Goal: Task Accomplishment & Management: Use online tool/utility

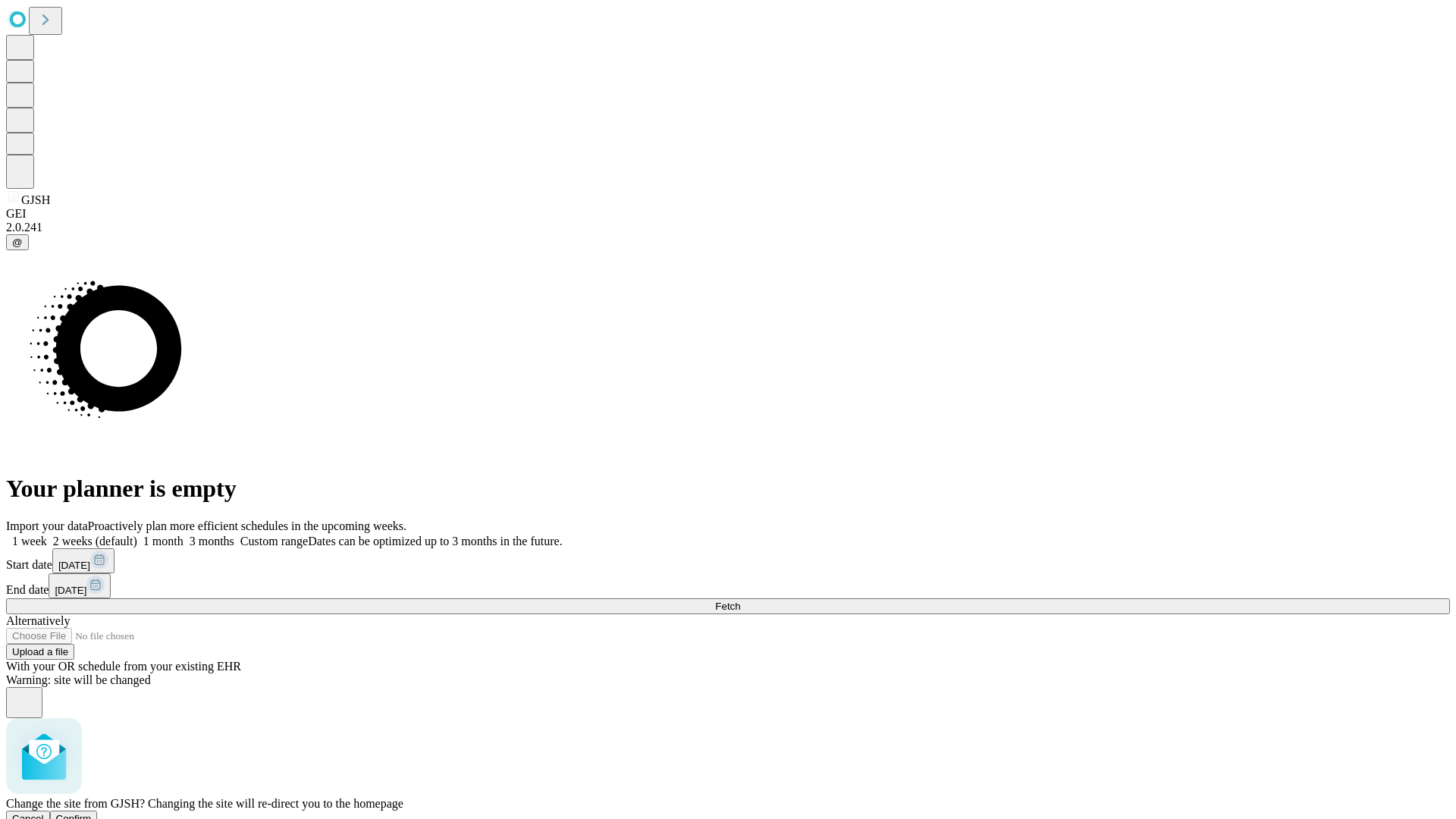
click at [91, 813] on span "Confirm" at bounding box center [74, 818] width 36 height 11
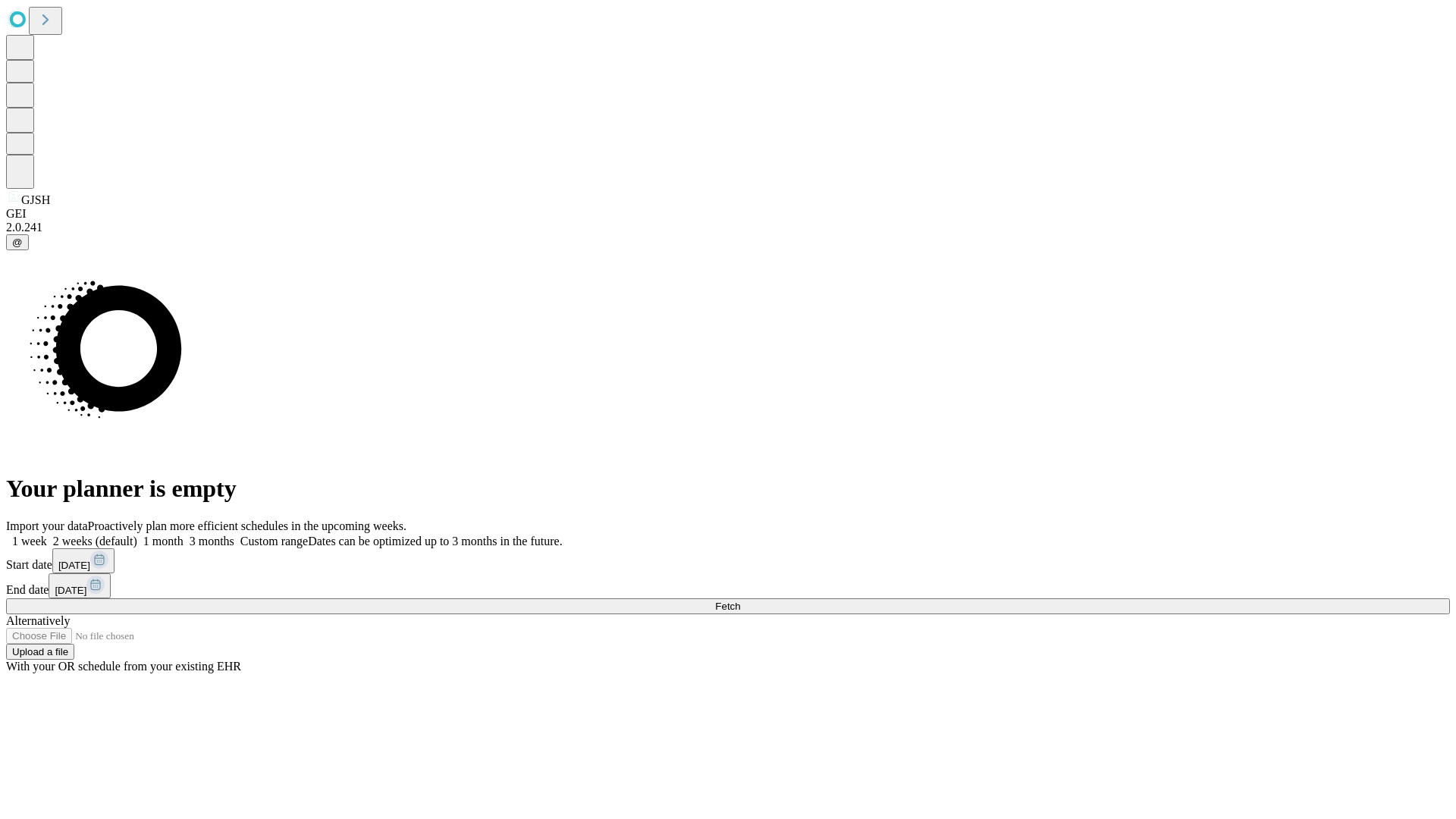
click at [184, 534] on label "1 month" at bounding box center [160, 540] width 47 height 13
click at [740, 600] on span "Fetch" at bounding box center [728, 606] width 25 height 11
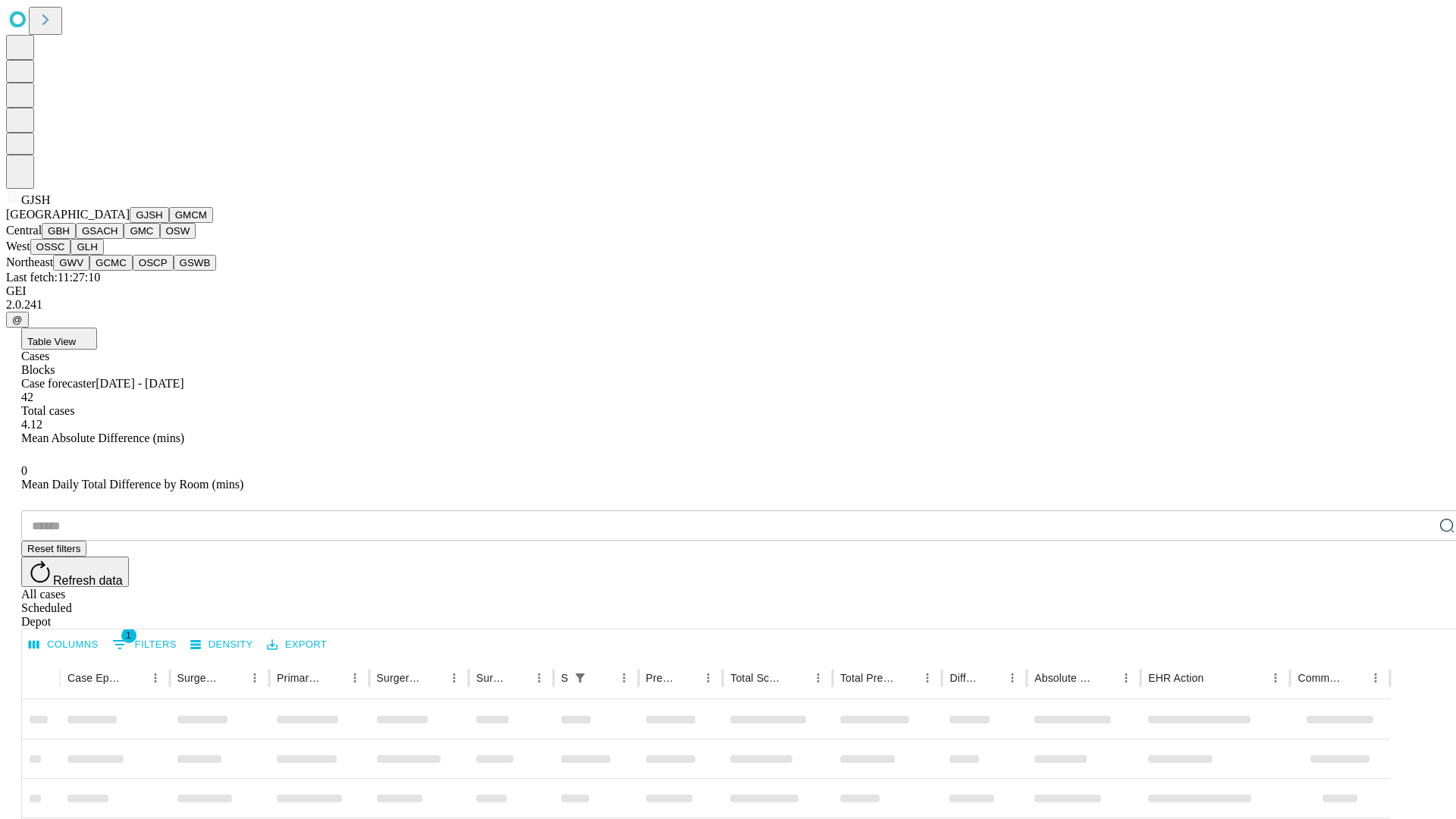
click at [169, 223] on button "GMCM" at bounding box center [191, 214] width 44 height 16
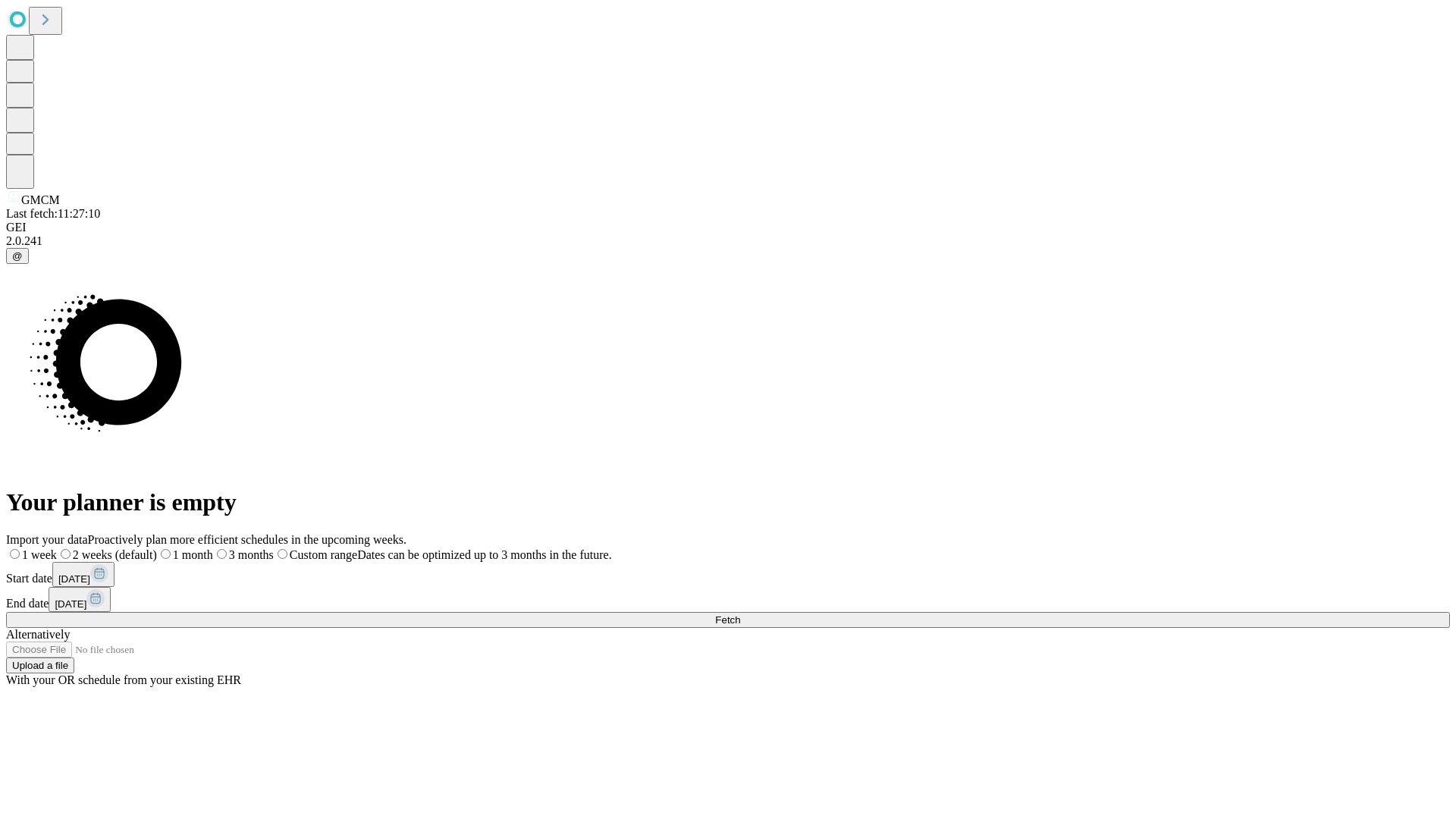
click at [213, 548] on label "1 month" at bounding box center [185, 554] width 56 height 13
click at [740, 614] on span "Fetch" at bounding box center [728, 619] width 25 height 11
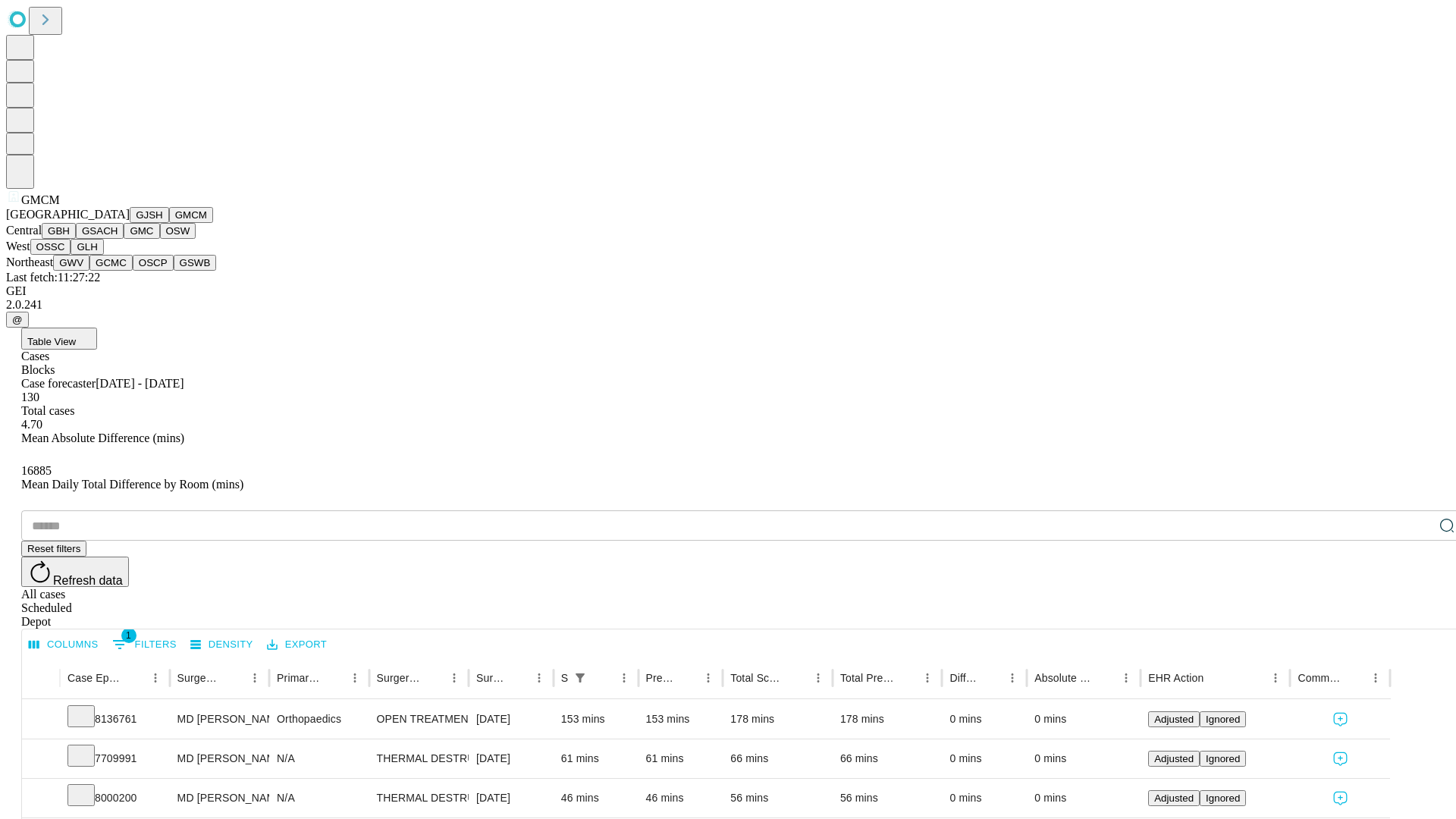
click at [76, 239] on button "GBH" at bounding box center [58, 230] width 34 height 16
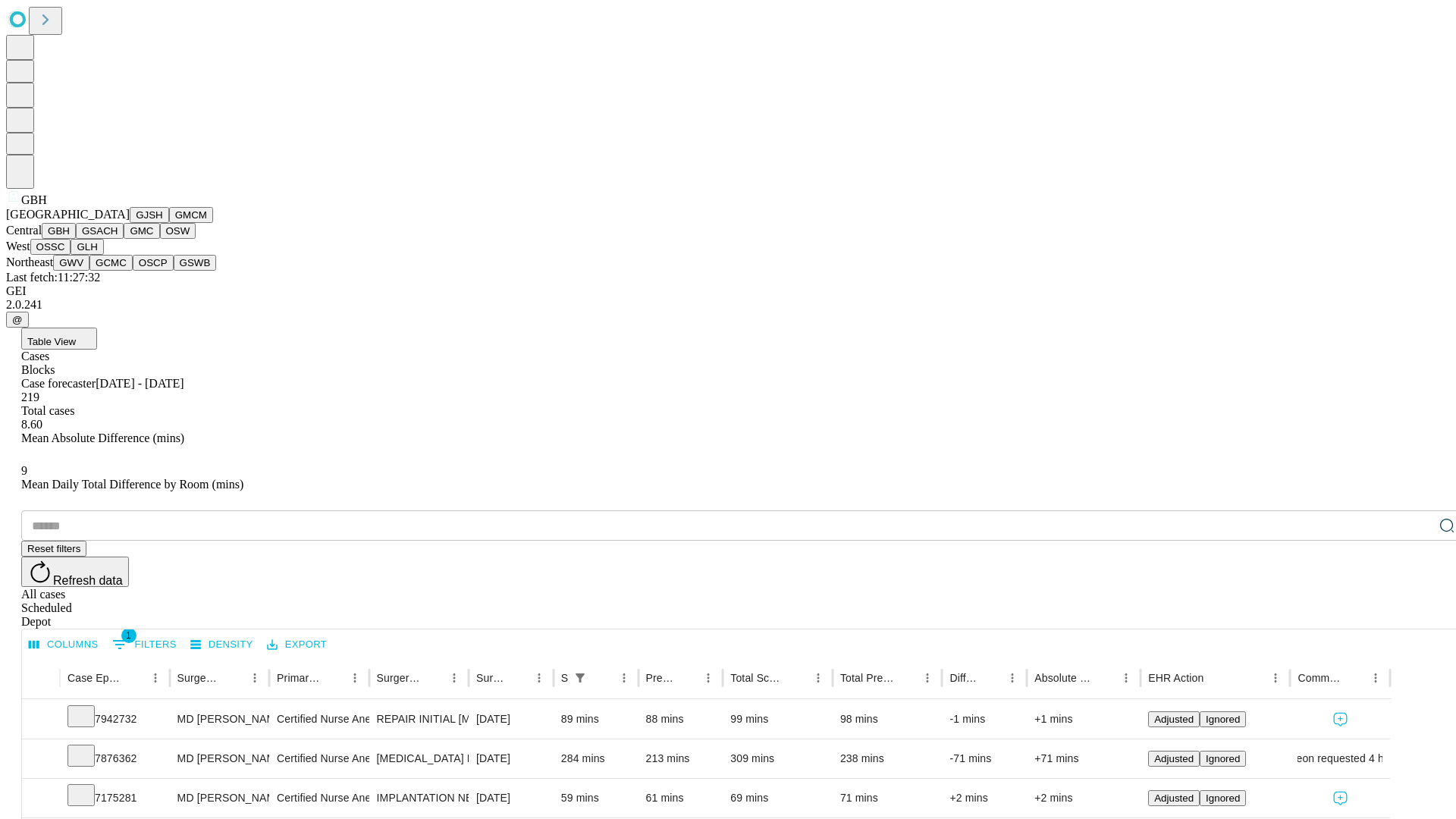
click at [118, 239] on button "GSACH" at bounding box center [100, 230] width 47 height 16
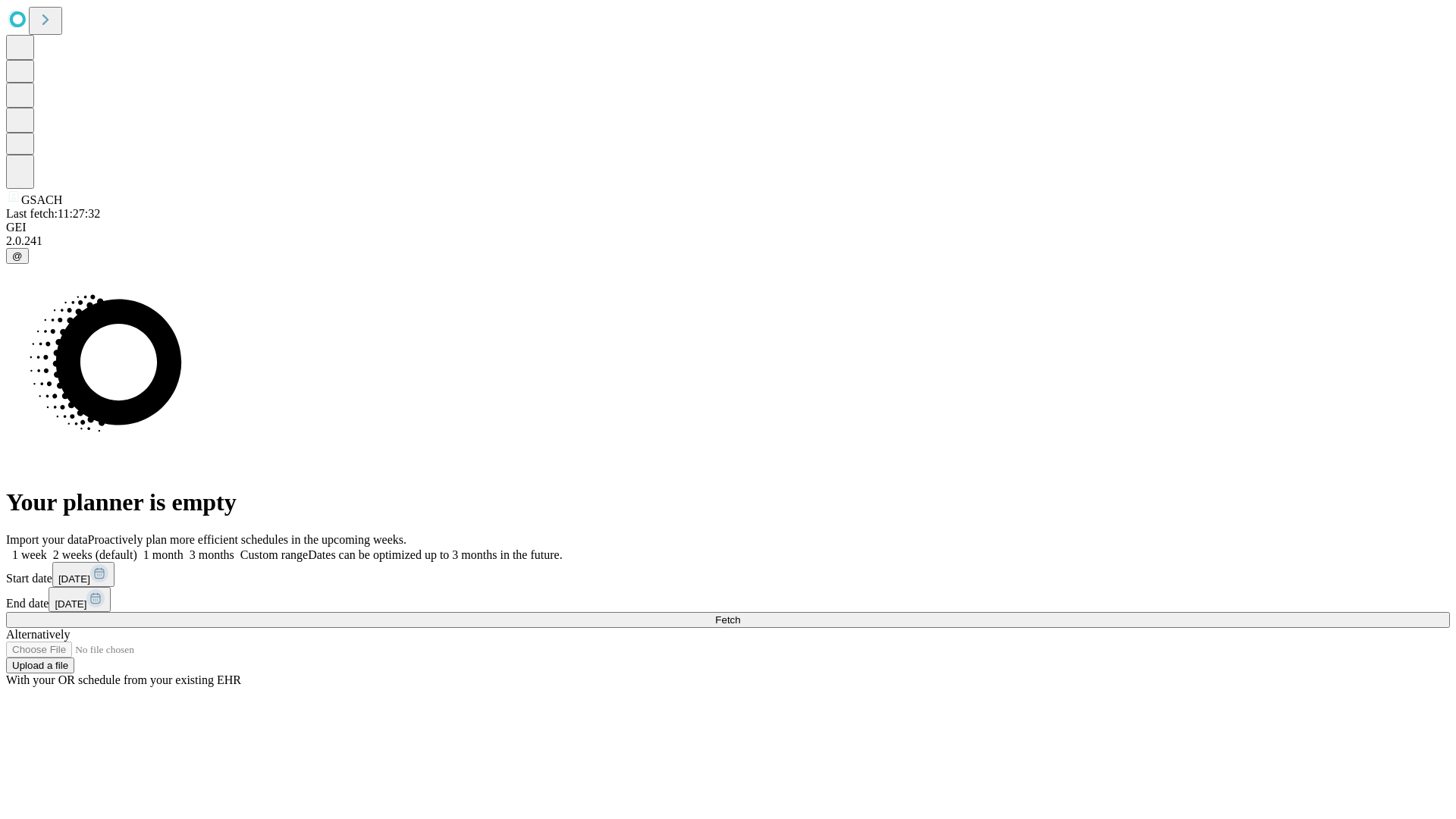
click at [740, 614] on span "Fetch" at bounding box center [728, 619] width 25 height 11
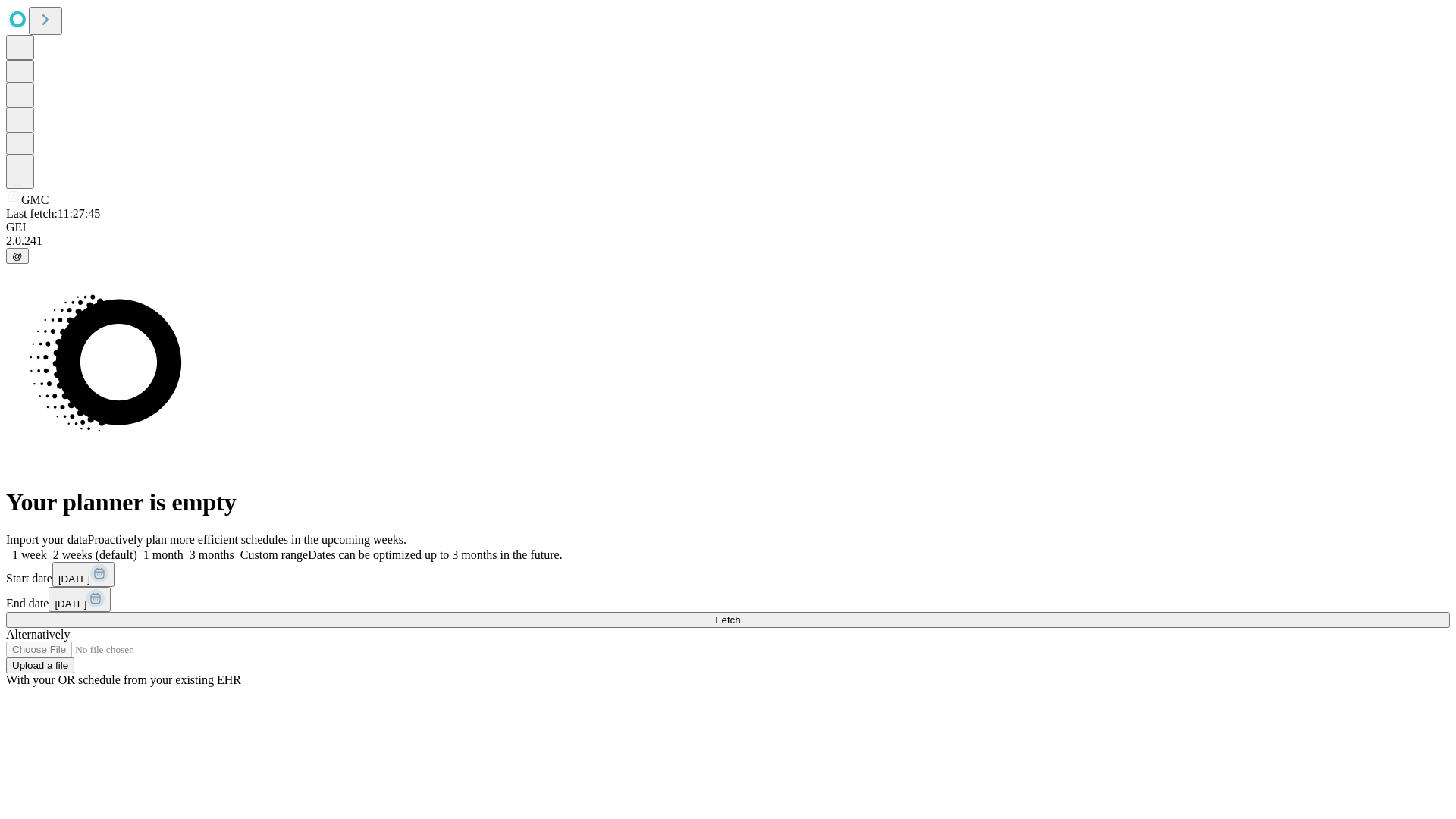
click at [184, 548] on label "1 month" at bounding box center [160, 554] width 47 height 13
click at [740, 614] on span "Fetch" at bounding box center [728, 619] width 25 height 11
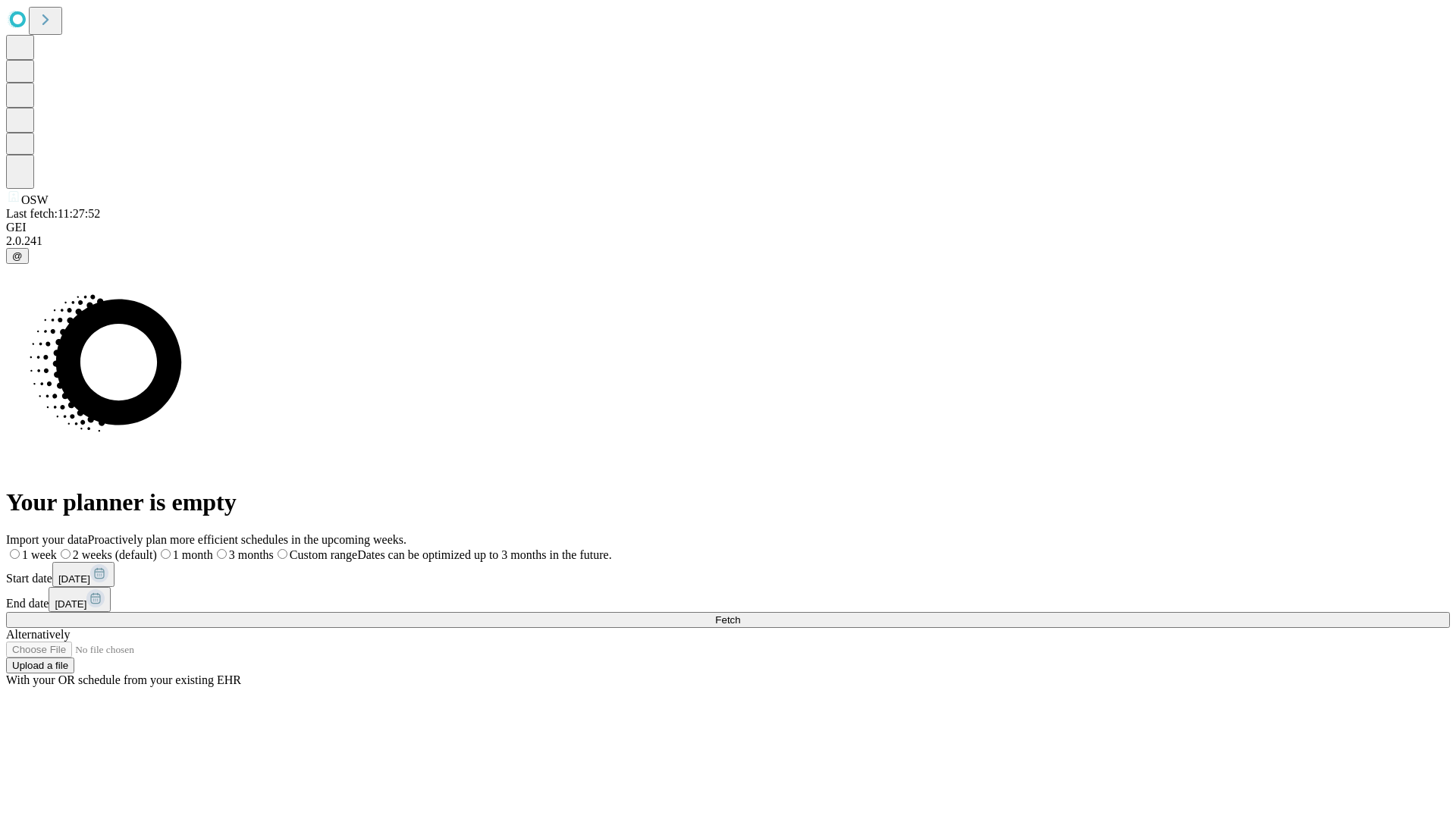
click at [213, 548] on label "1 month" at bounding box center [185, 554] width 56 height 13
click at [740, 614] on span "Fetch" at bounding box center [728, 619] width 25 height 11
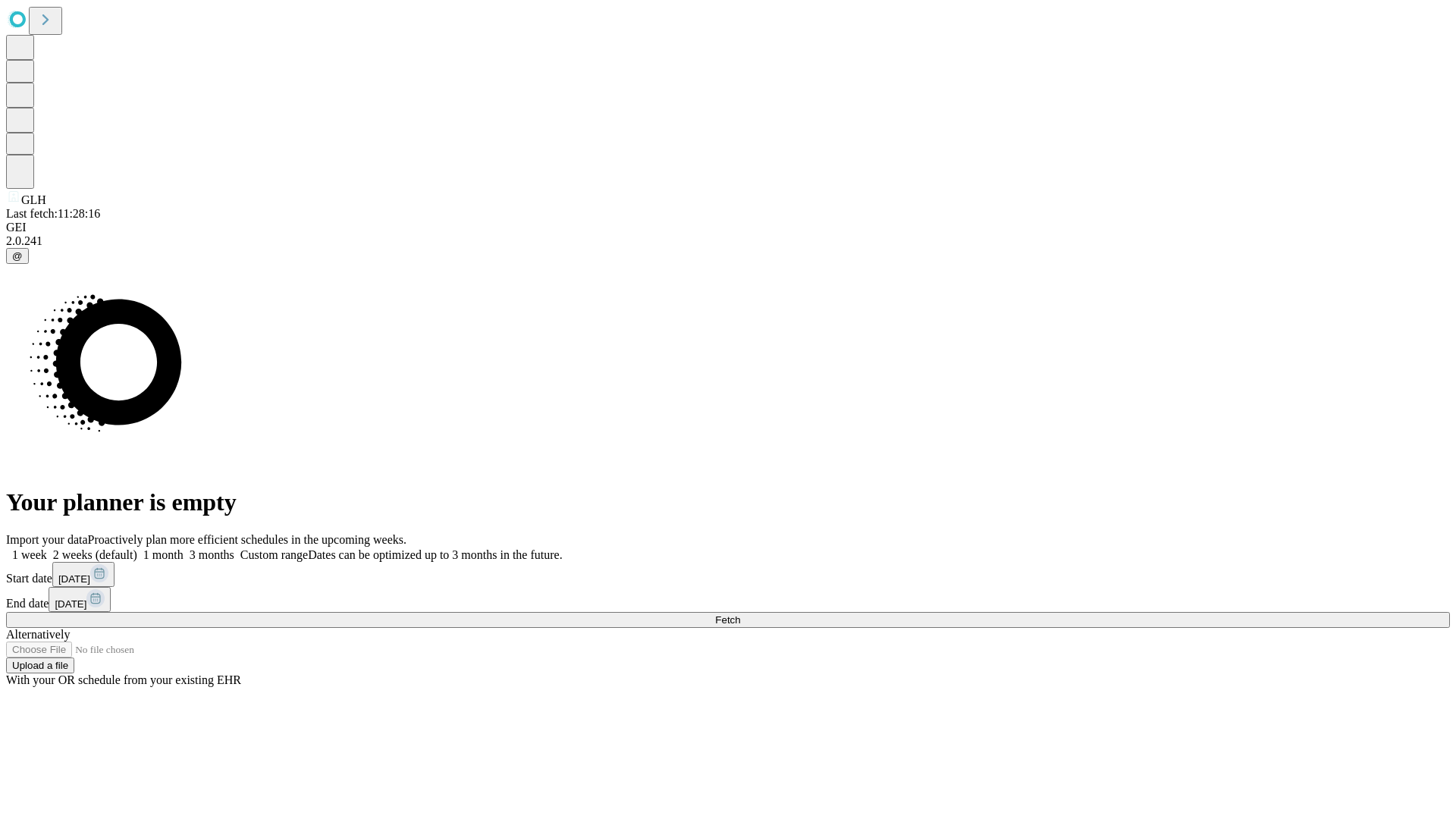
click at [184, 548] on label "1 month" at bounding box center [160, 554] width 47 height 13
click at [740, 614] on span "Fetch" at bounding box center [728, 619] width 25 height 11
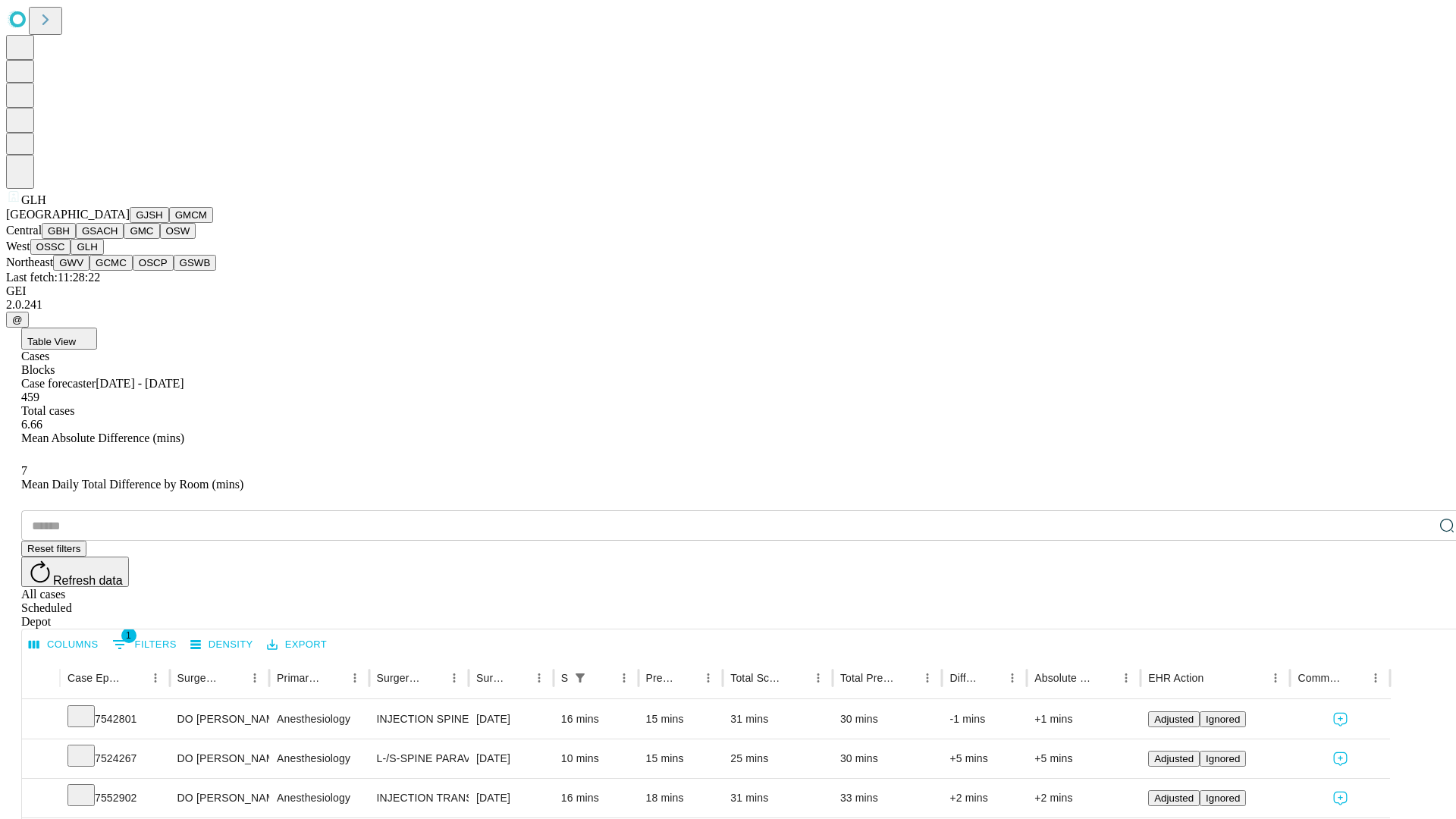
click at [90, 271] on button "GWV" at bounding box center [71, 263] width 36 height 16
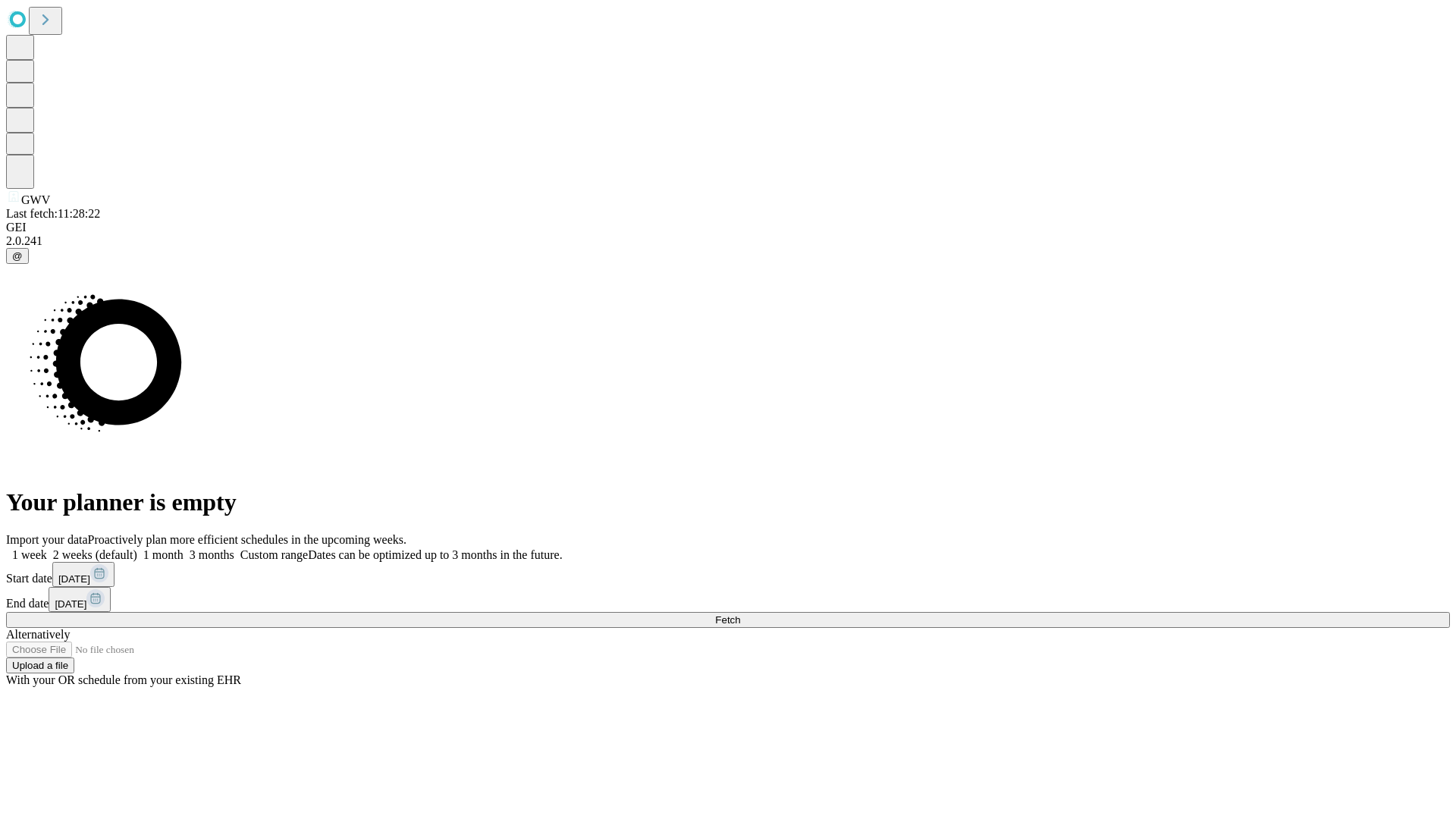
click at [184, 548] on label "1 month" at bounding box center [160, 554] width 47 height 13
click at [740, 614] on span "Fetch" at bounding box center [728, 619] width 25 height 11
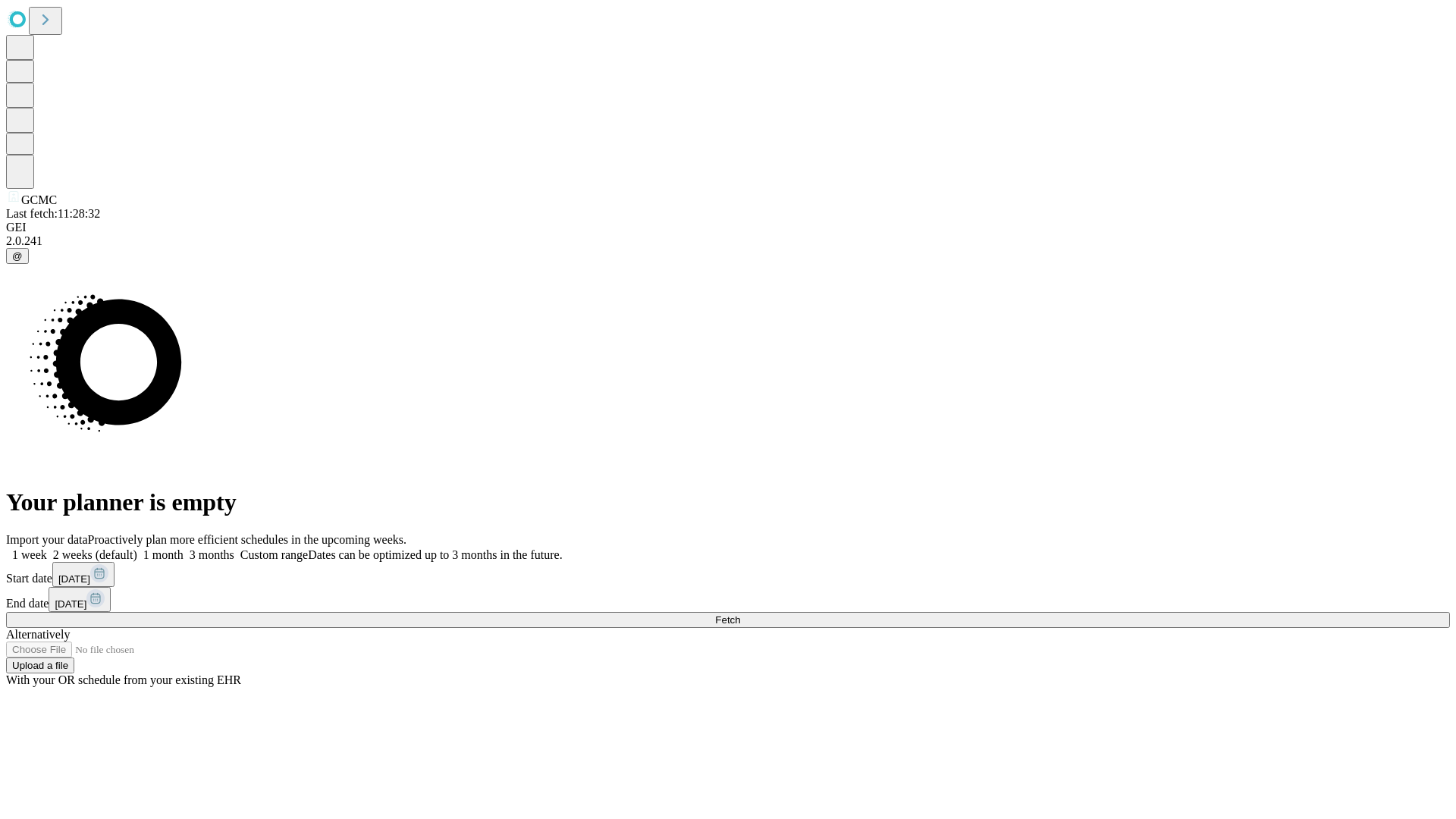
click at [184, 548] on label "1 month" at bounding box center [160, 554] width 47 height 13
click at [740, 614] on span "Fetch" at bounding box center [728, 619] width 25 height 11
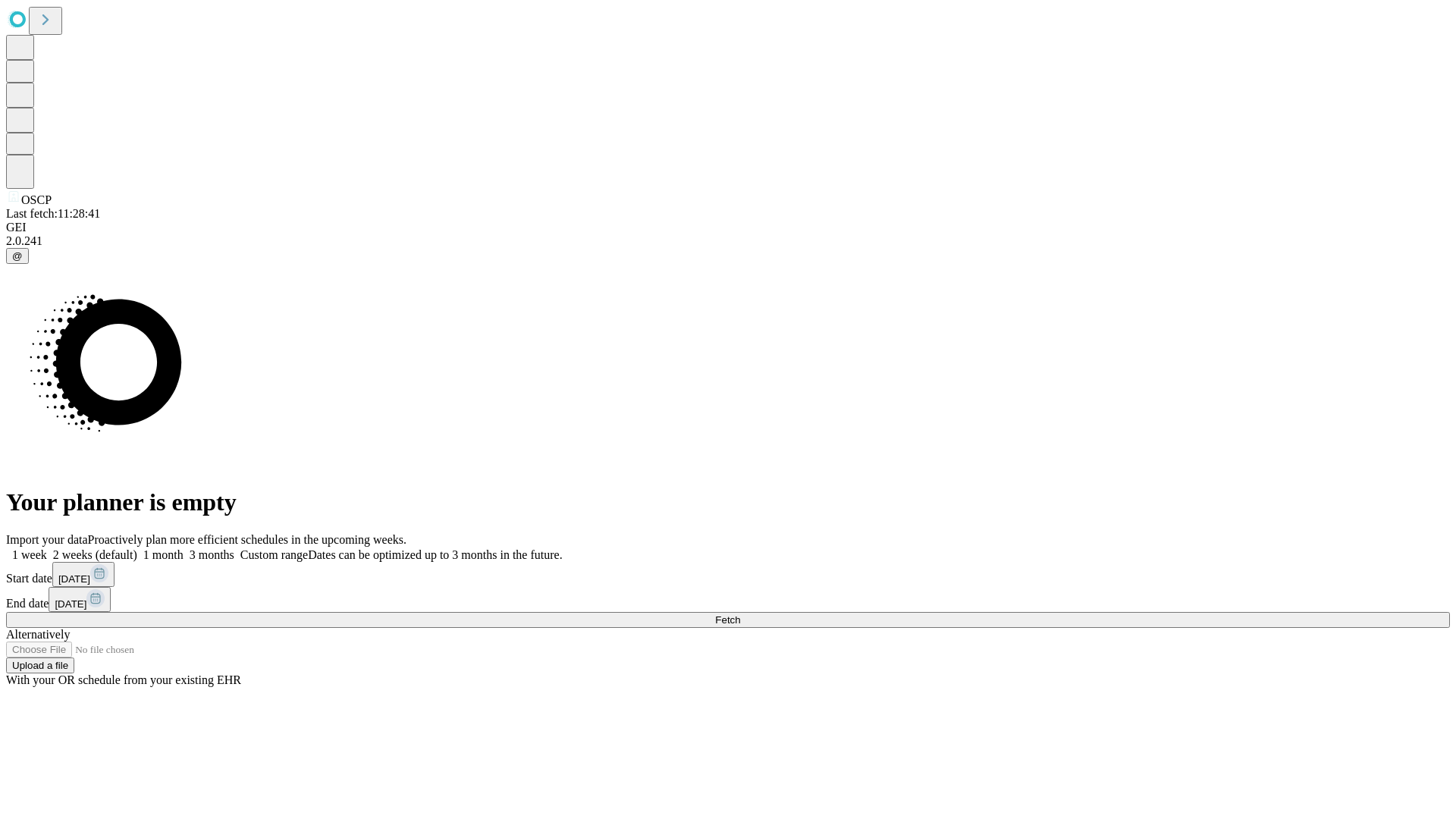
click at [740, 614] on span "Fetch" at bounding box center [728, 619] width 25 height 11
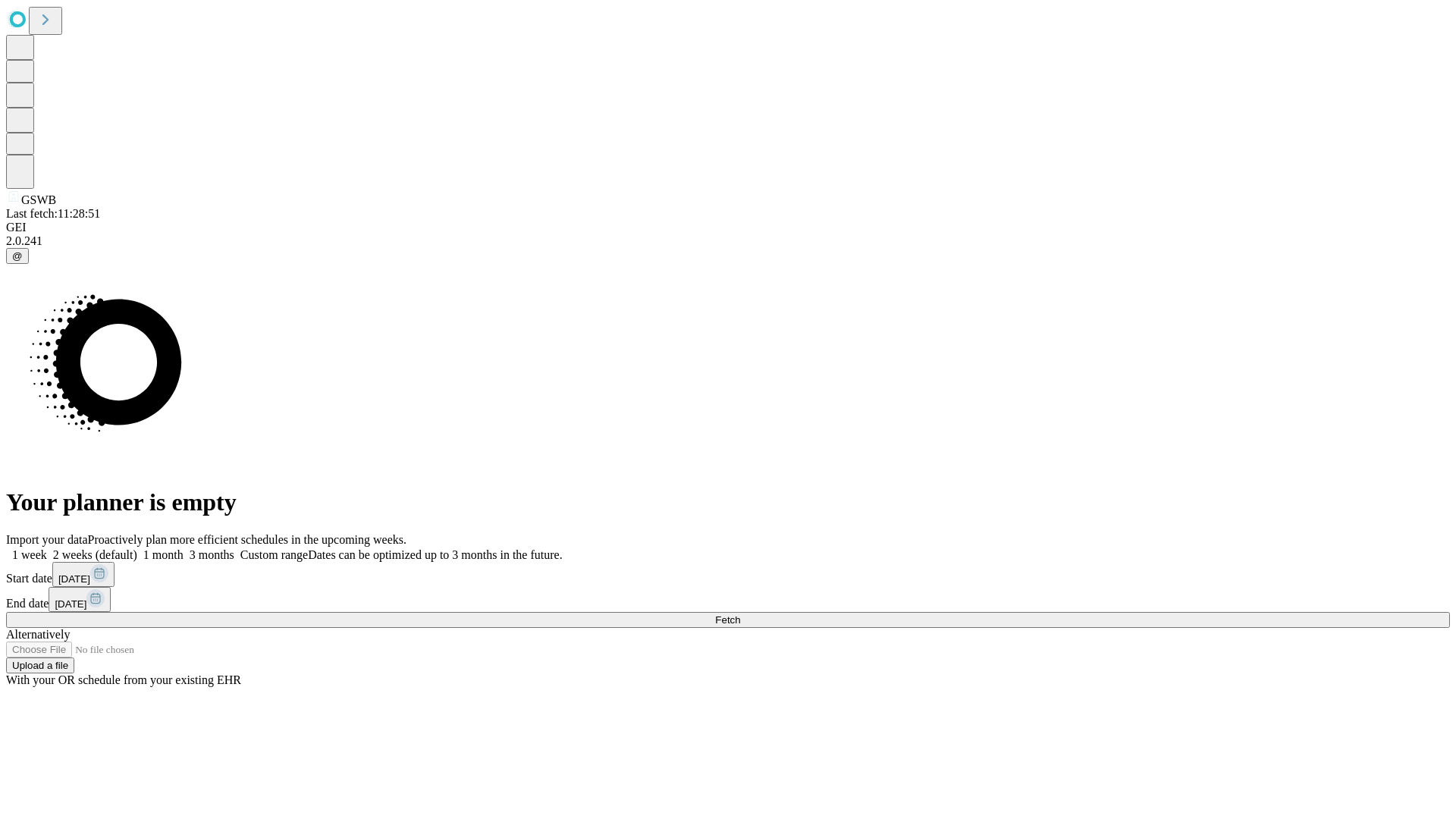
click at [184, 548] on label "1 month" at bounding box center [160, 554] width 47 height 13
click at [740, 614] on span "Fetch" at bounding box center [728, 619] width 25 height 11
